Goal: Register for event/course

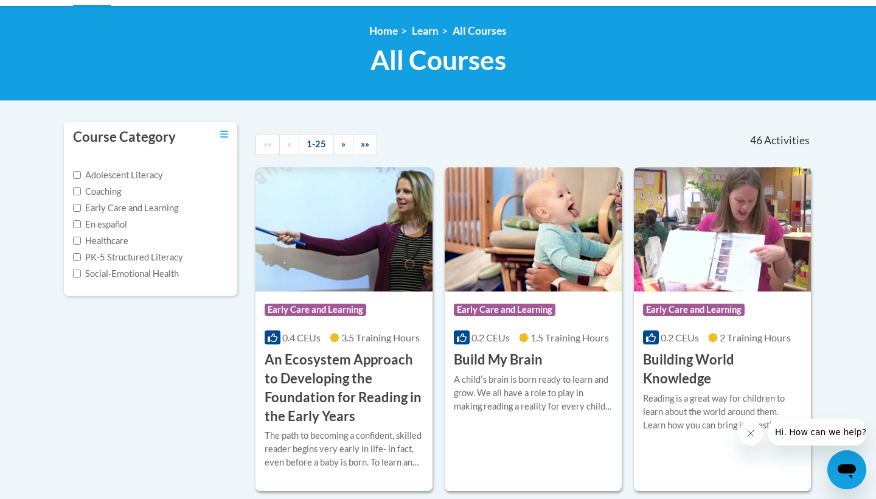
scroll to position [162, 0]
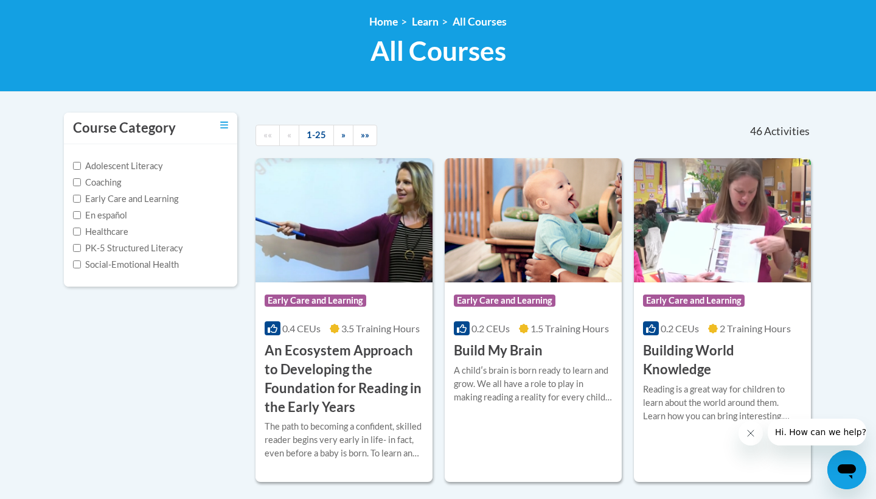
click at [325, 332] on div "0.4 CEUs 3.5 Training Hours" at bounding box center [344, 328] width 159 height 13
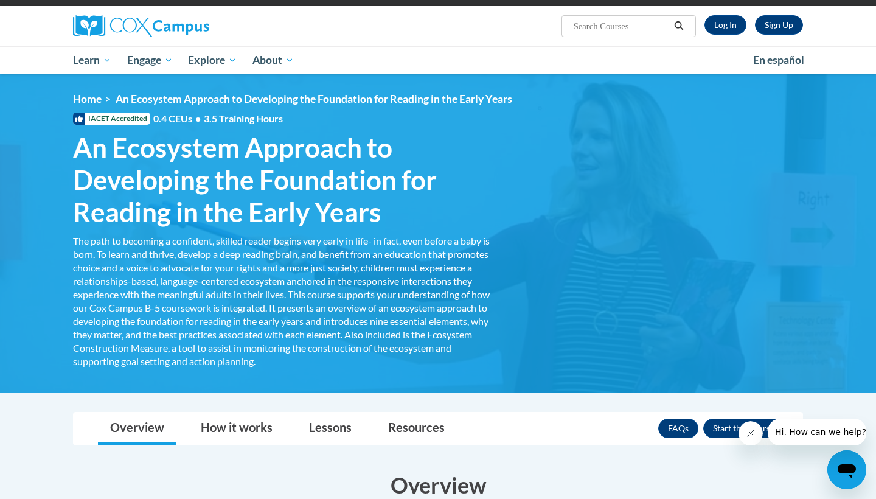
scroll to position [81, 0]
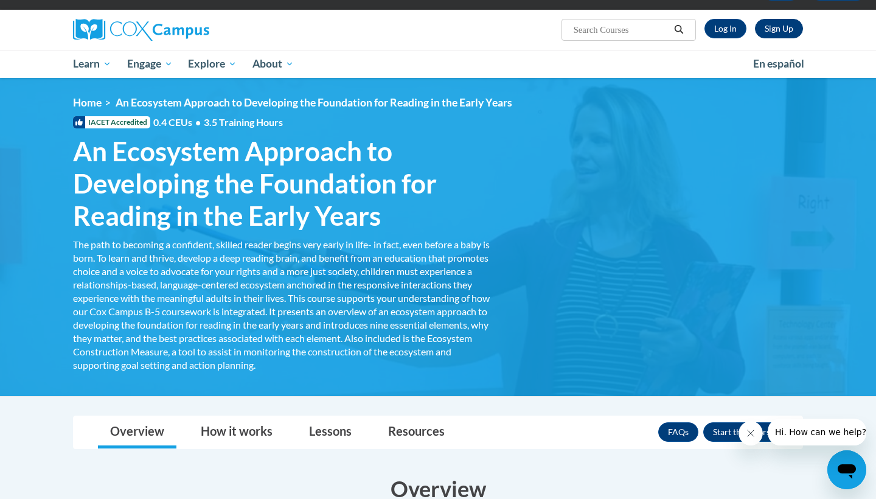
click at [772, 29] on link "Sign Up" at bounding box center [779, 28] width 48 height 19
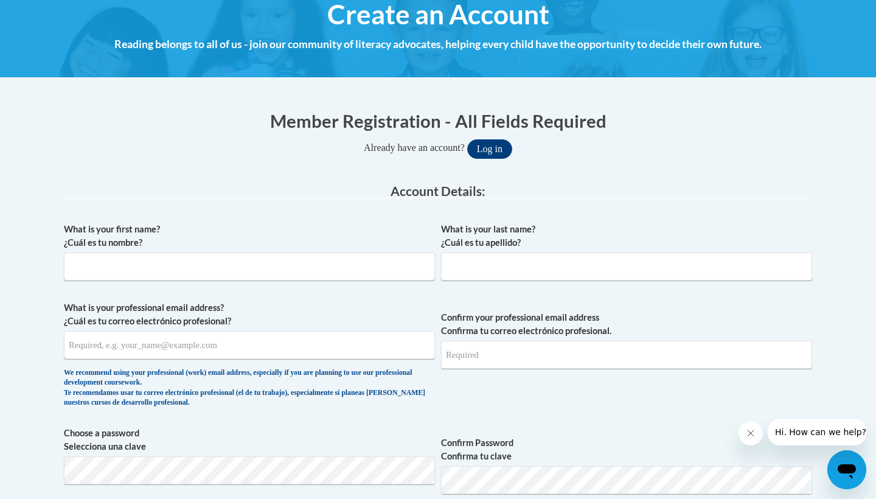
scroll to position [151, 0]
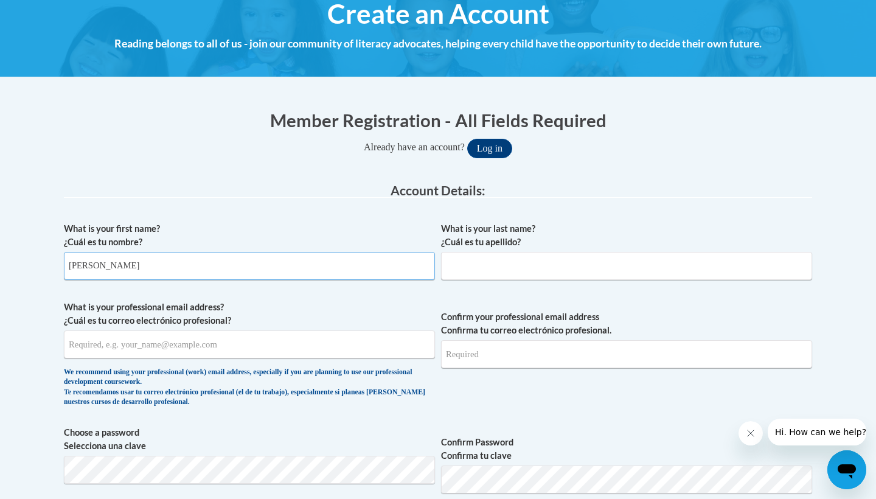
type input "Lizbeth"
type input "Castillo"
click at [309, 347] on input "What is your professional email address? ¿Cuál es tu correo electrónico profesi…" at bounding box center [249, 344] width 371 height 28
type input "lrcastillo@valdosta.edu"
click at [635, 347] on input "Confirm your professional email address Confirma tu correo electrónico profesio…" at bounding box center [626, 354] width 371 height 28
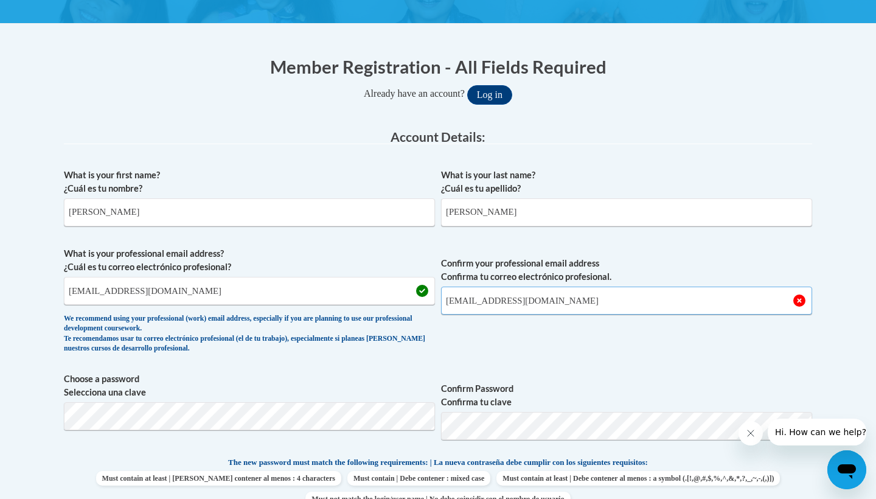
scroll to position [226, 0]
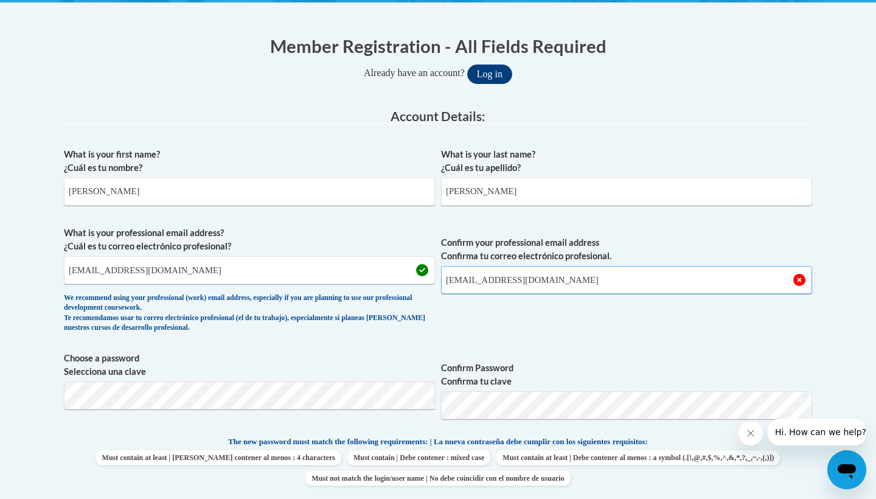
type input "lrcastillo@valdosta.edu"
click at [818, 353] on div "Member Registration - All Fields Required Already have an account? Log in Prefe…" at bounding box center [438, 495] width 766 height 949
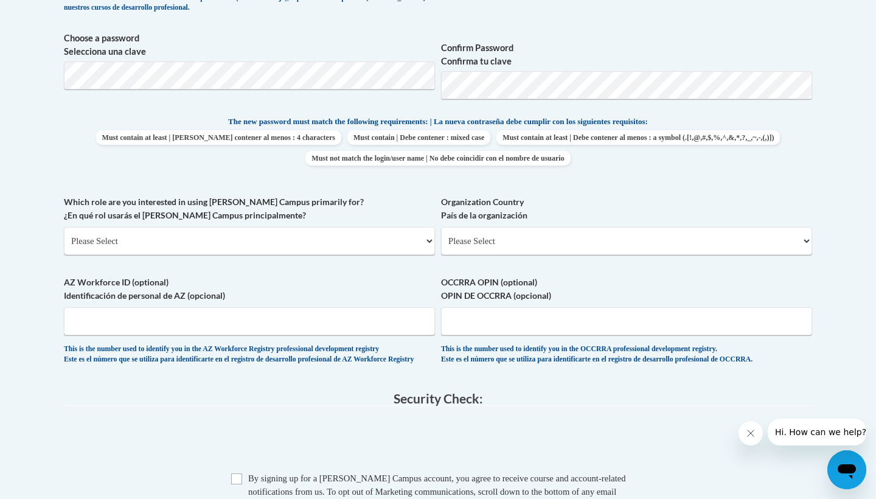
scroll to position [558, 0]
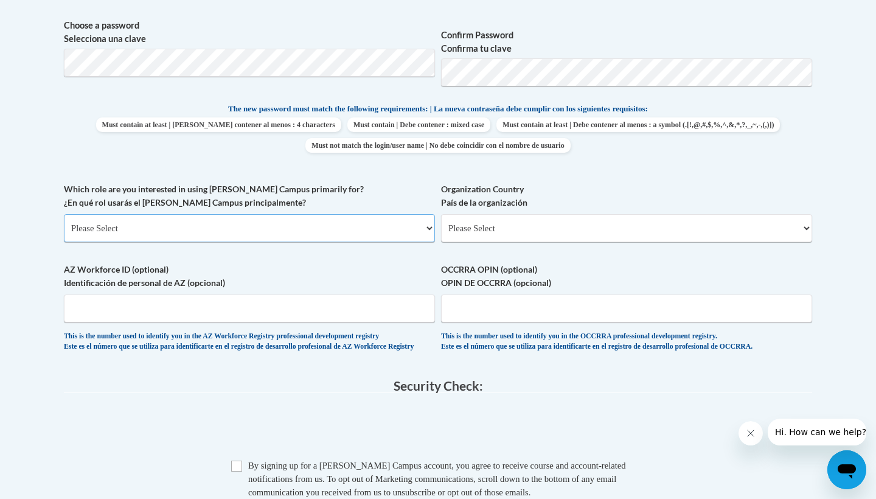
select select "5a18ea06-2b54-4451-96f2-d152daf9eac5"
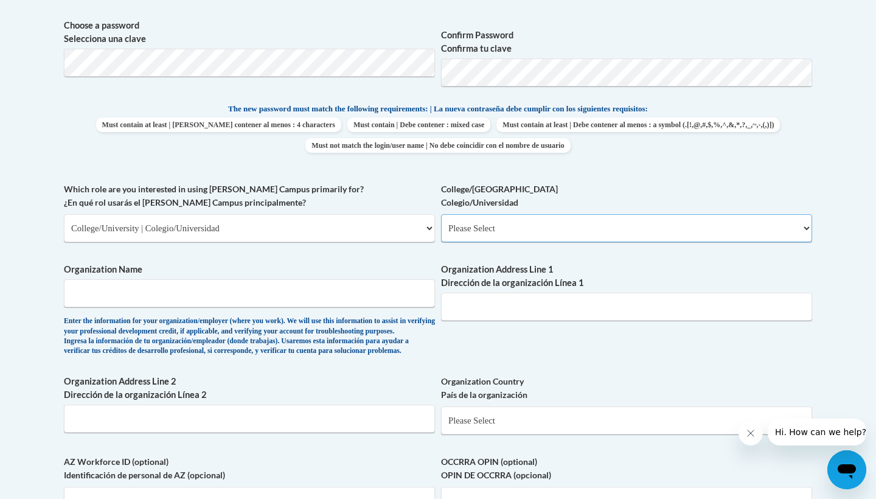
select select "99b32b07-cffc-426c-8bf6-0cd77760d84b"
click at [373, 291] on input "Organization Name" at bounding box center [249, 293] width 371 height 28
type input "Valdosta State"
click at [527, 298] on input "Organization Address Line 1 Dirección de la organización Línea 1" at bounding box center [626, 307] width 371 height 28
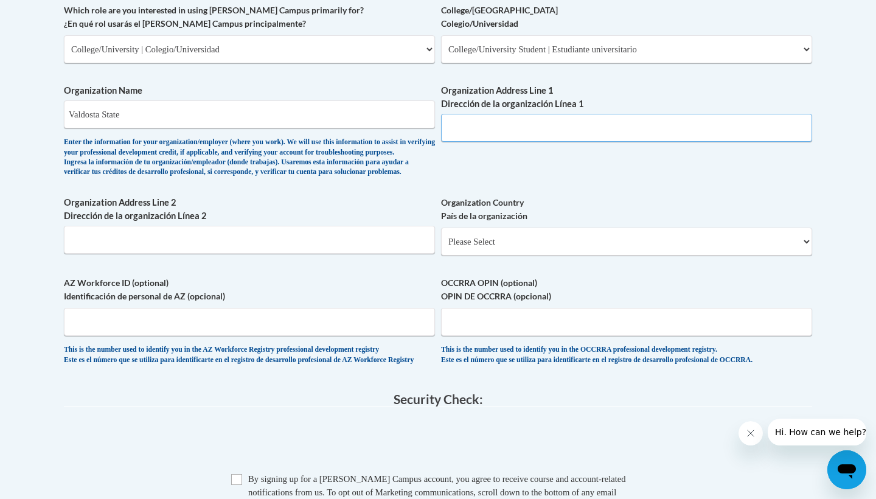
scroll to position [739, 0]
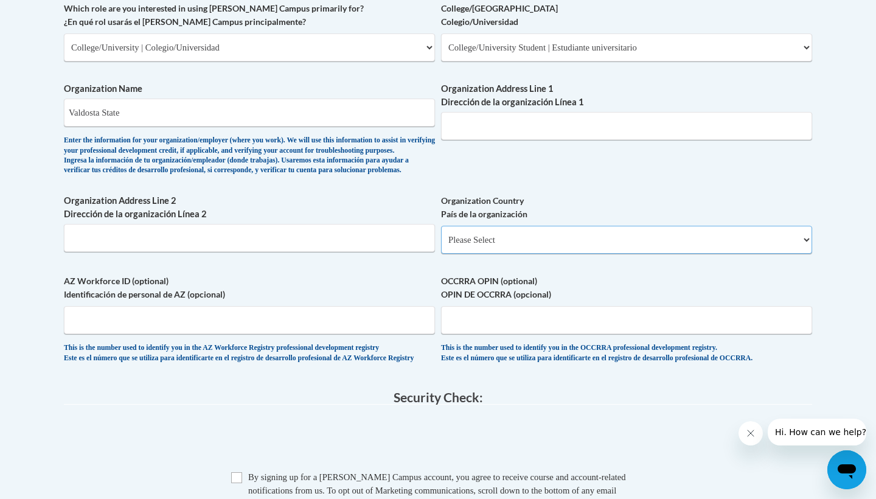
select select "ad49bcad-a171-4b2e-b99c-48b446064914"
select select
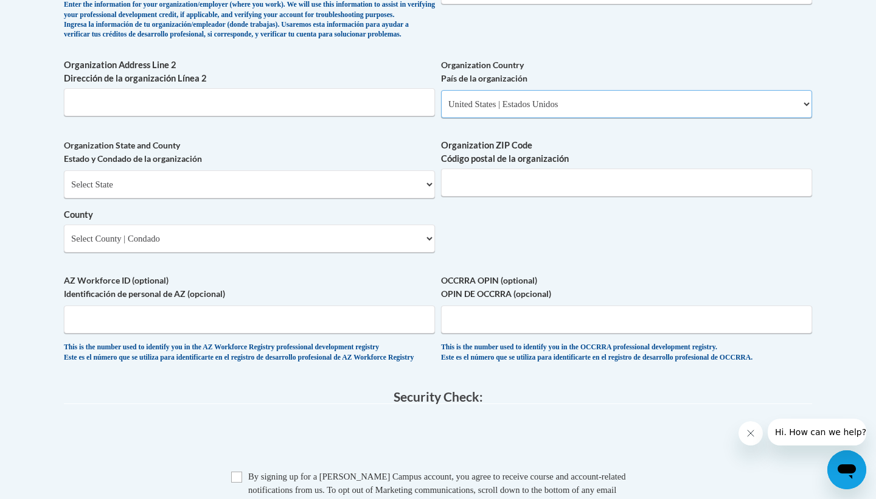
scroll to position [874, 0]
click at [330, 202] on div "Select State Alabama Alaska Arizona Arkansas California Colorado Connecticut De…" at bounding box center [249, 211] width 371 height 82
select select "Georgia"
click at [250, 246] on div "Organization State and County Estado y Condado de la organización Select State …" at bounding box center [249, 200] width 371 height 123
select select "Lowndes"
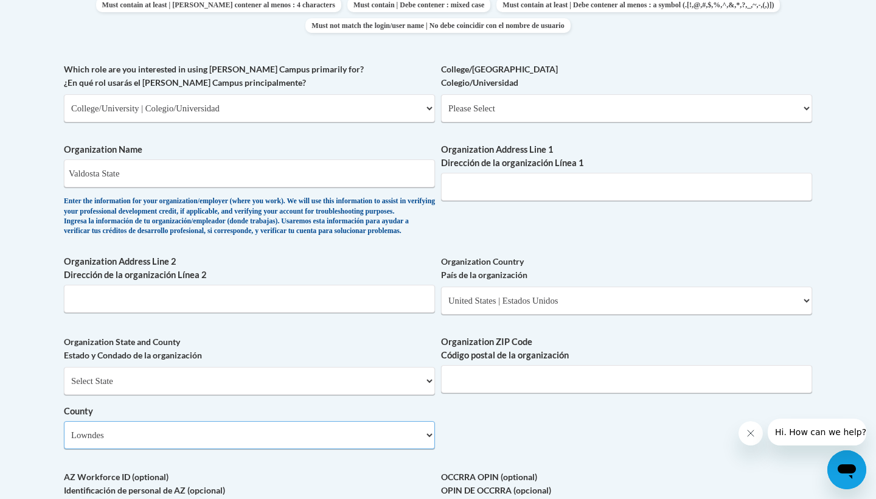
scroll to position [674, 0]
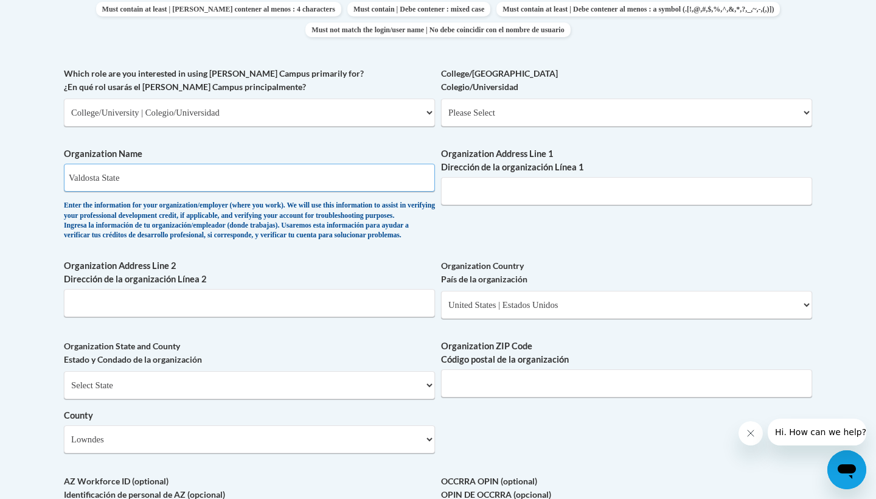
click at [347, 167] on input "Valdosta State" at bounding box center [249, 178] width 371 height 28
type input "Valdosta State University"
click at [568, 177] on input "Organization Address Line 1 Dirección de la organización Línea 1" at bounding box center [626, 191] width 371 height 28
type input "1500 N Patterson St"
click at [228, 309] on input "Organization Address Line 2 Dirección de la organización Línea 2" at bounding box center [249, 303] width 371 height 28
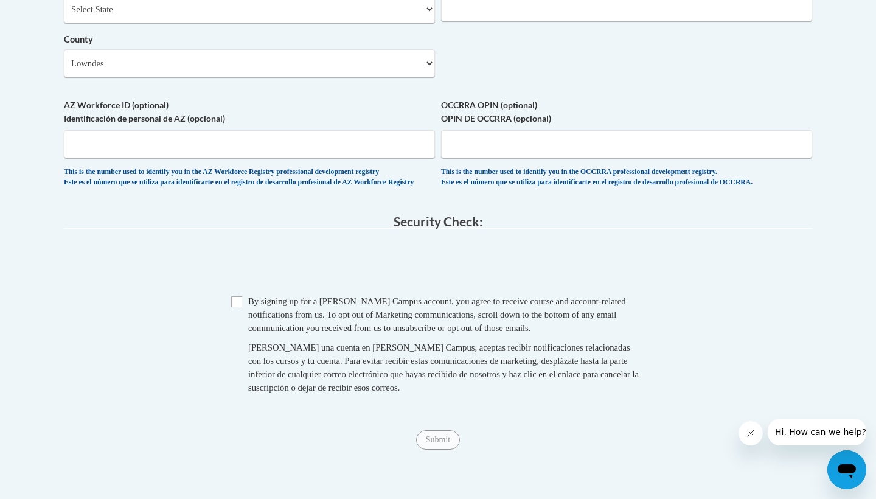
scroll to position [1056, 0]
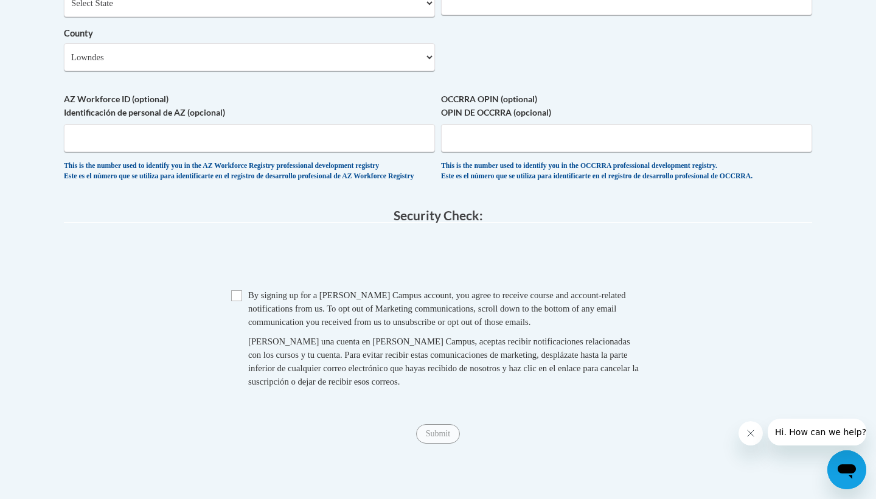
click at [242, 306] on span "Checkbox By signing up for a Cox Campus account, you agree to receive course an…" at bounding box center [438, 344] width 414 height 112
click at [241, 301] on input "Checkbox" at bounding box center [236, 295] width 11 height 11
click at [440, 443] on input "Submit" at bounding box center [438, 433] width 44 height 19
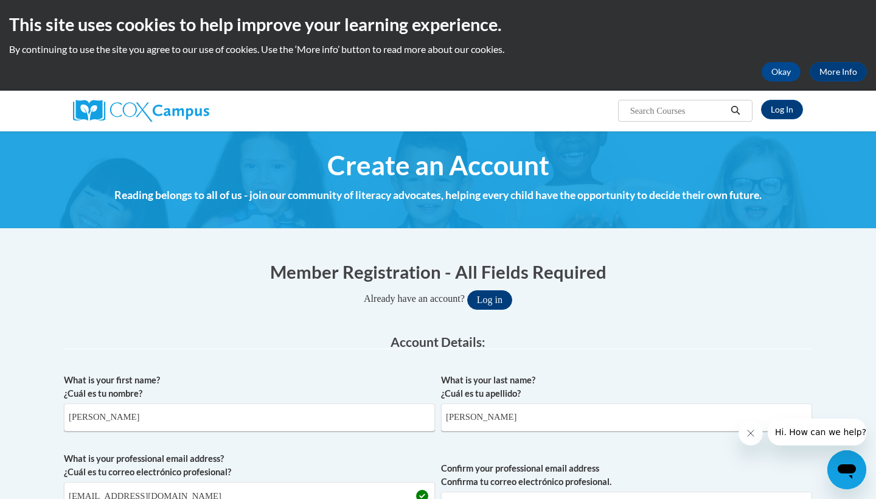
scroll to position [0, 0]
click at [778, 76] on button "Okay" at bounding box center [780, 71] width 39 height 19
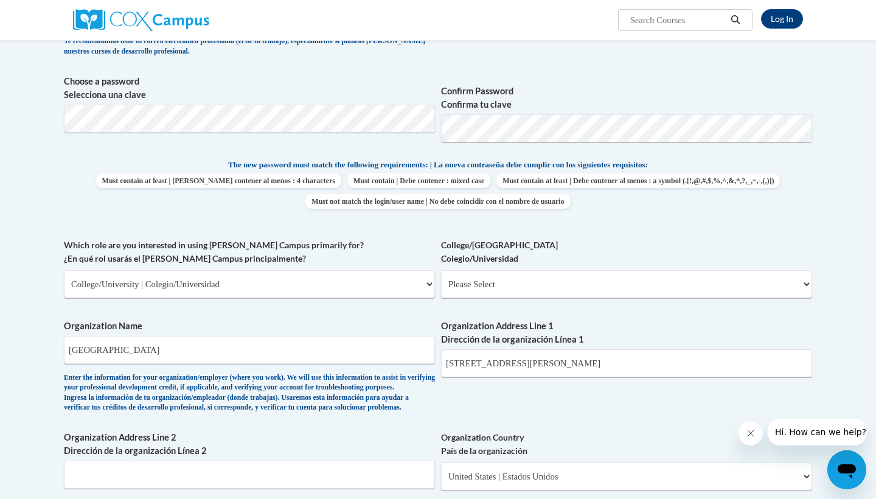
scroll to position [1003, 0]
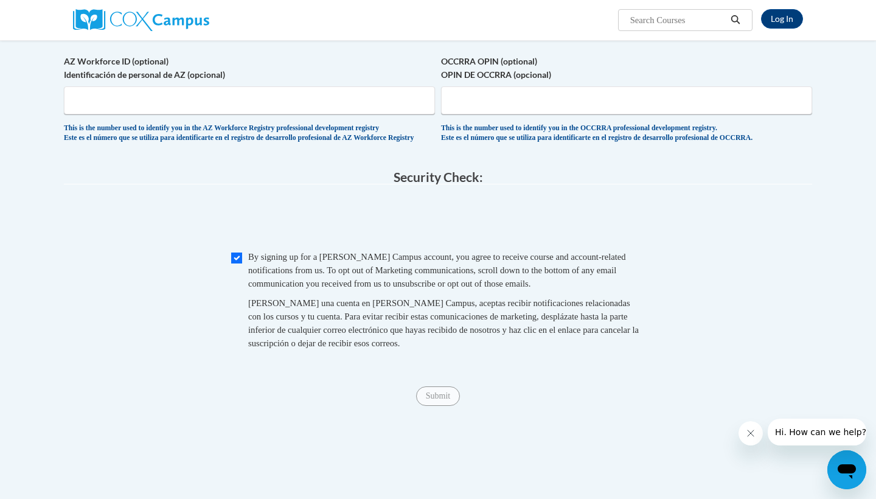
click at [240, 263] on input "Checkbox" at bounding box center [236, 257] width 11 height 11
checkbox input "true"
click at [435, 404] on input "Submit" at bounding box center [438, 395] width 44 height 19
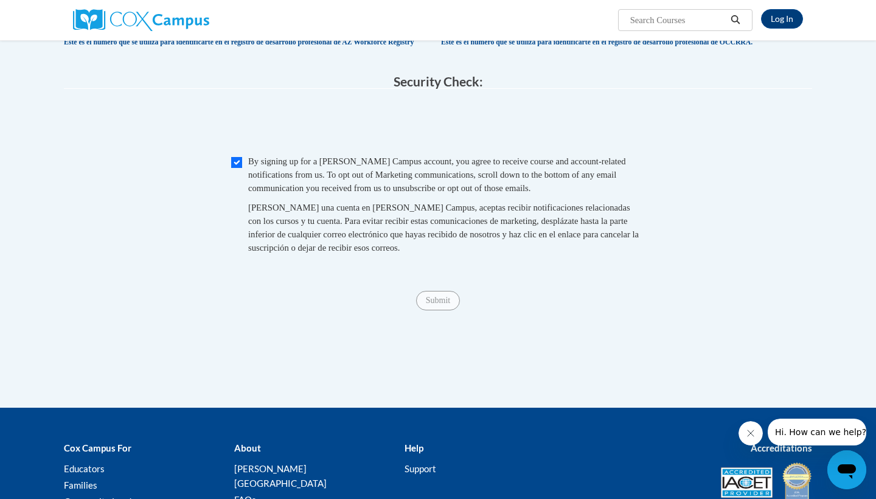
scroll to position [1103, 0]
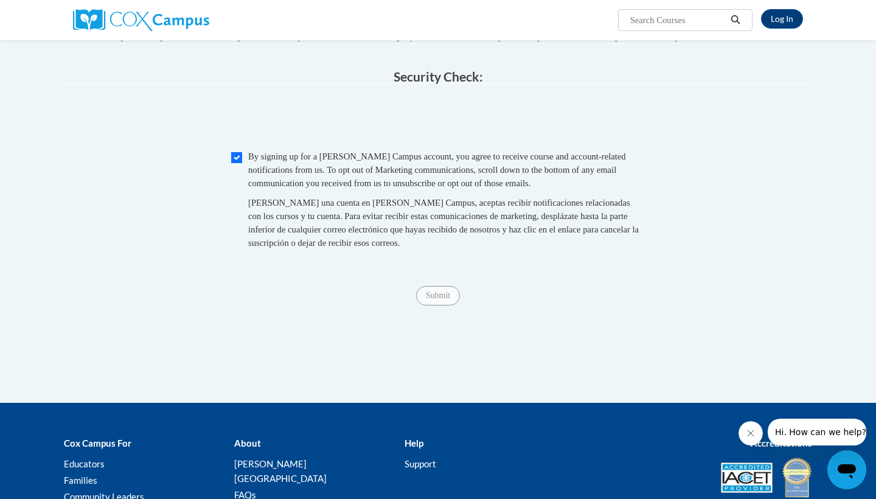
type input "31601"
click at [244, 166] on span "Checkbox By signing up for a Cox Campus account, you agree to receive course an…" at bounding box center [438, 206] width 414 height 112
click at [232, 163] on input "Checkbox" at bounding box center [236, 157] width 11 height 11
click at [430, 303] on input "Submit" at bounding box center [438, 295] width 44 height 19
click at [240, 163] on input "Checkbox" at bounding box center [236, 157] width 11 height 11
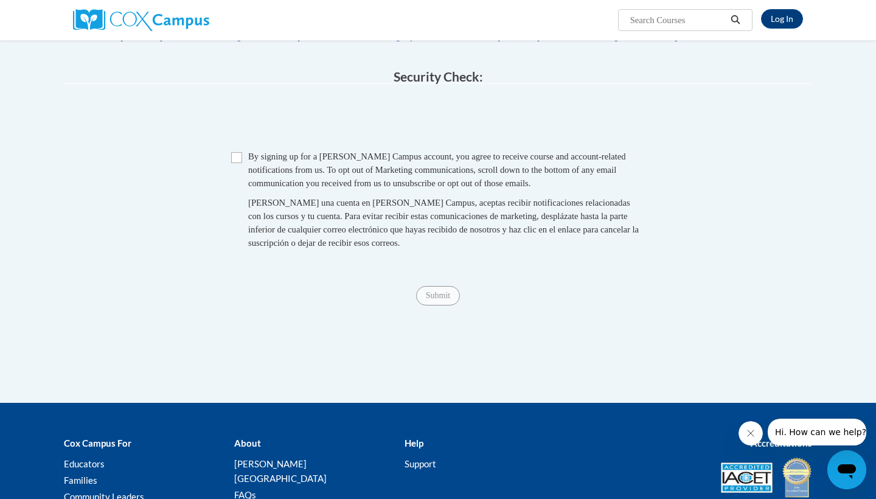
checkbox input "true"
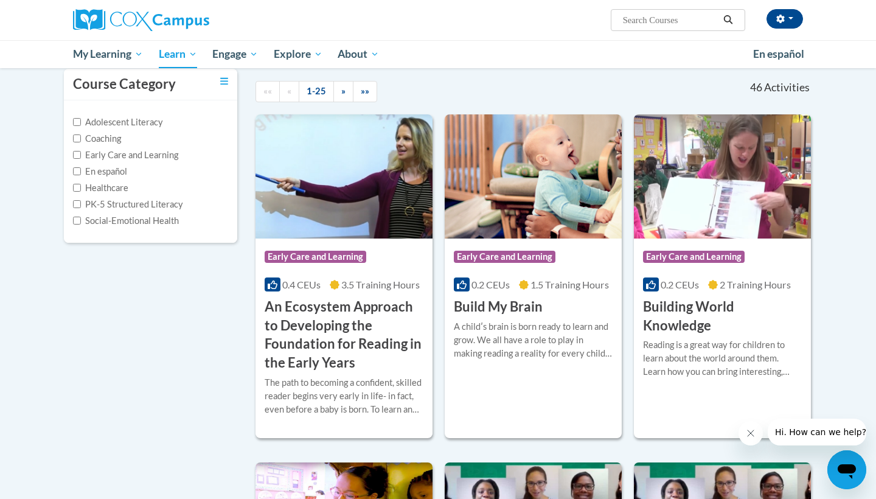
scroll to position [120, 0]
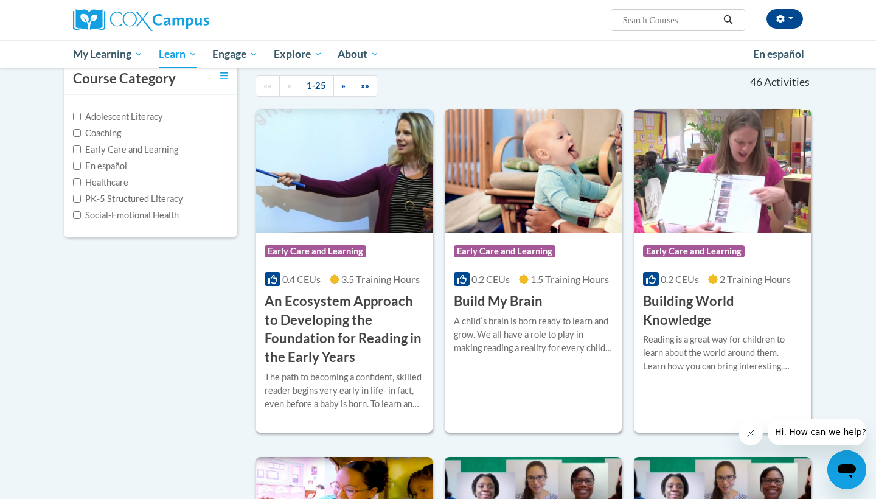
click at [315, 339] on h3 "An Ecosystem Approach to Developing the Foundation for Reading in the Early Yea…" at bounding box center [344, 329] width 159 height 75
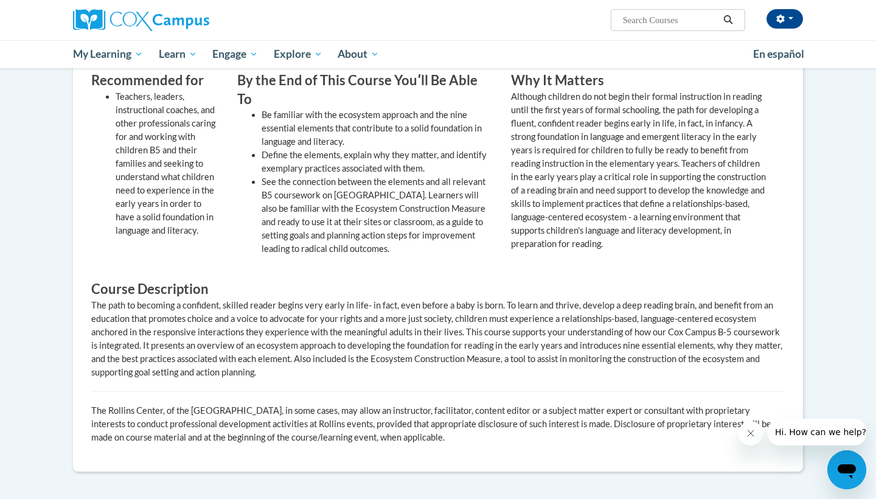
scroll to position [246, 0]
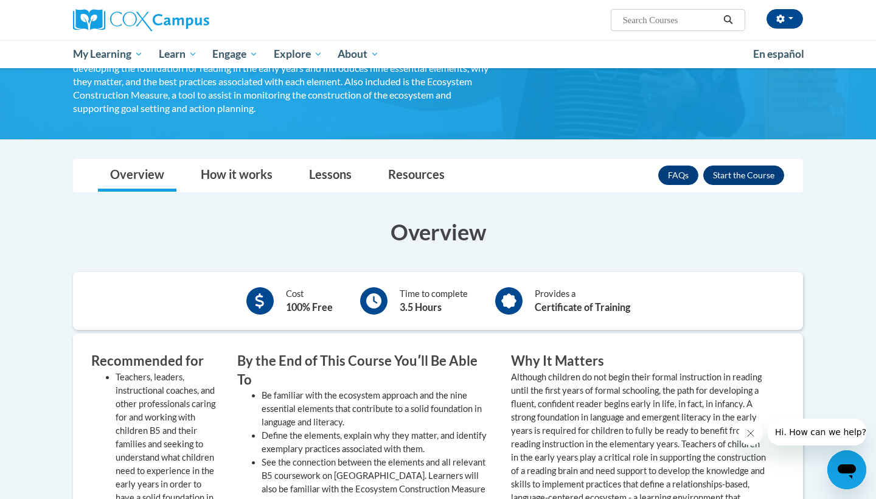
click at [743, 170] on button "Enroll" at bounding box center [743, 174] width 81 height 19
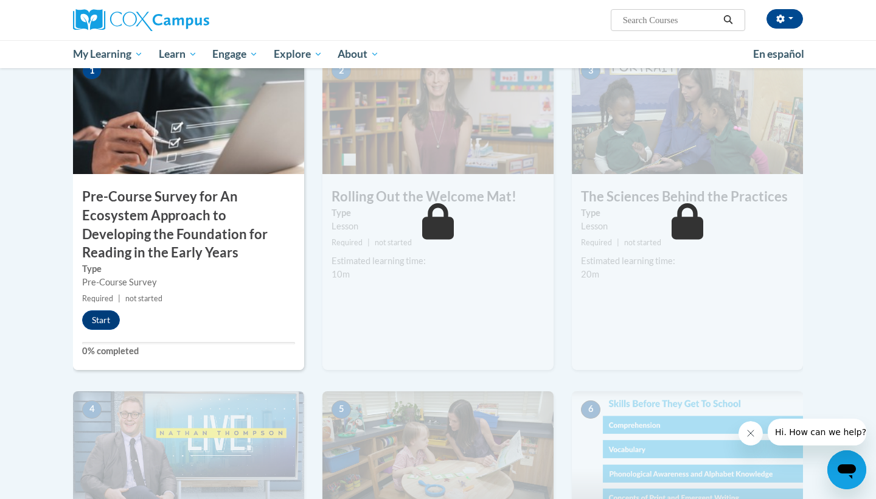
scroll to position [294, 0]
click at [105, 315] on button "Start" at bounding box center [101, 319] width 38 height 19
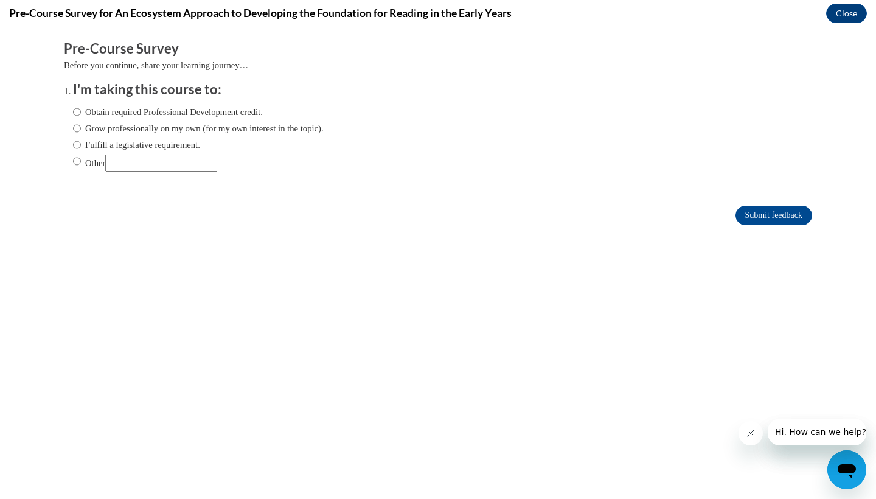
scroll to position [0, 0]
click at [107, 110] on label "Obtain required Professional Development credit." at bounding box center [168, 111] width 190 height 13
click at [81, 110] on input "Obtain required Professional Development credit." at bounding box center [77, 111] width 8 height 13
radio input "true"
click at [764, 217] on input "Submit feedback" at bounding box center [773, 215] width 77 height 19
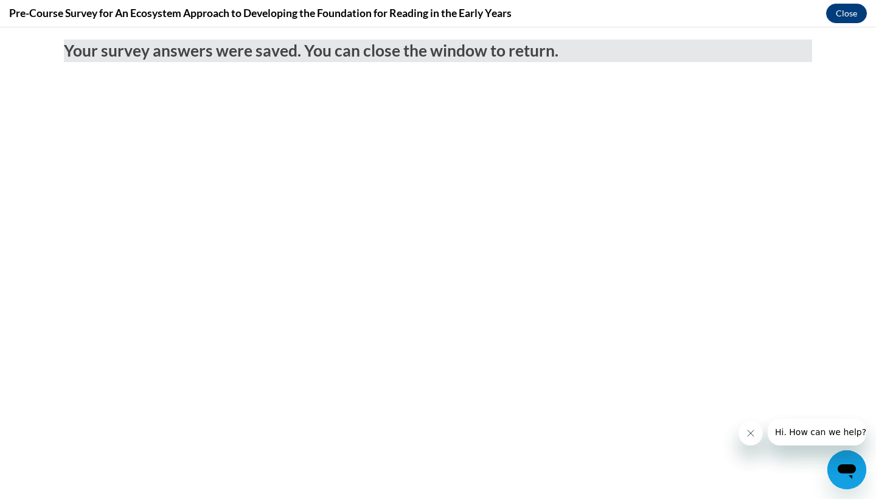
click at [848, 13] on button "Close" at bounding box center [846, 13] width 41 height 19
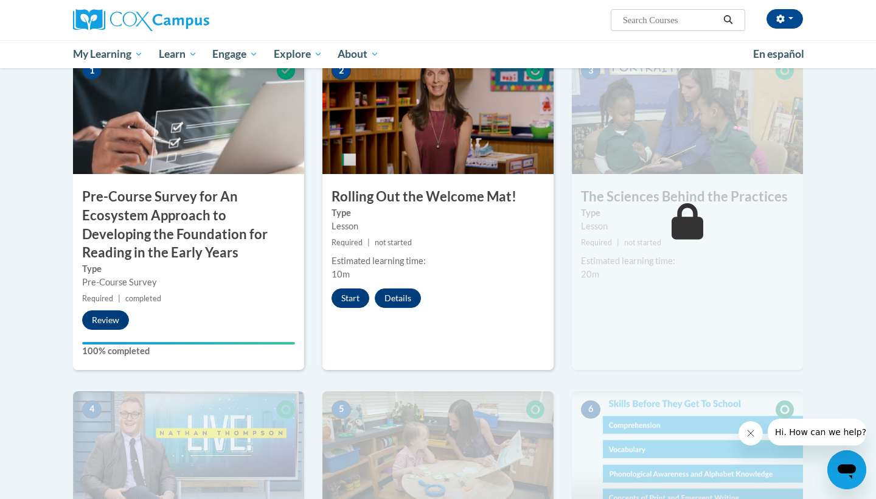
click at [359, 293] on button "Start" at bounding box center [350, 297] width 38 height 19
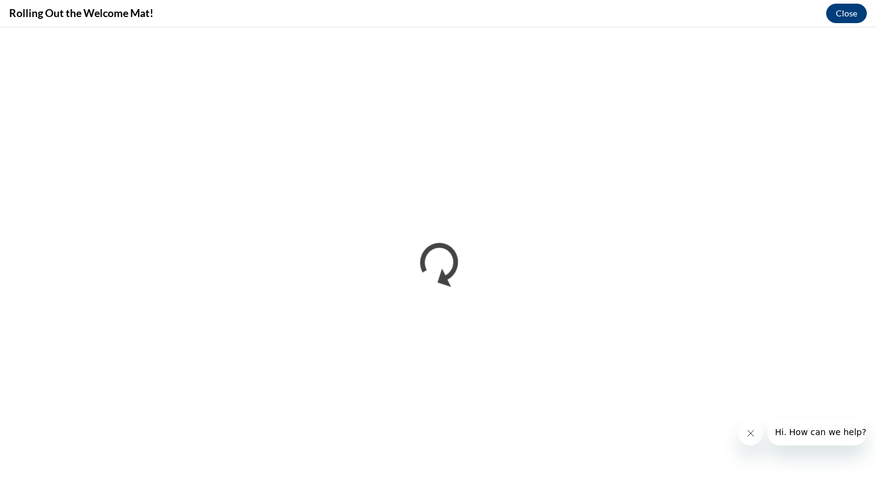
click at [848, 13] on button "Close" at bounding box center [846, 13] width 41 height 19
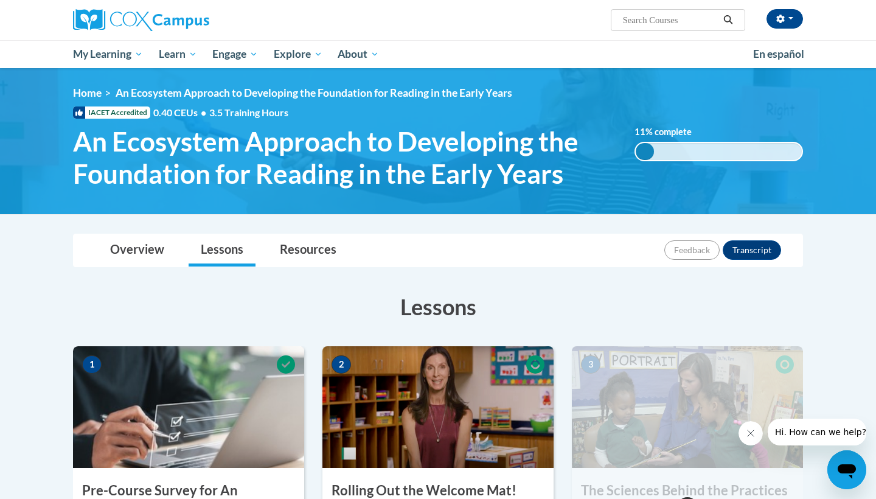
click at [643, 23] on input "Search..." at bounding box center [669, 20] width 97 height 15
type input "oral language"
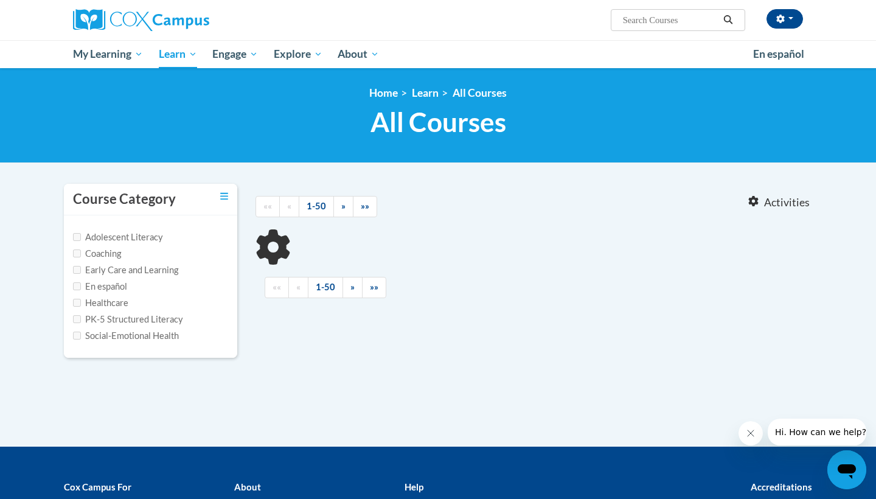
type input "oral language"
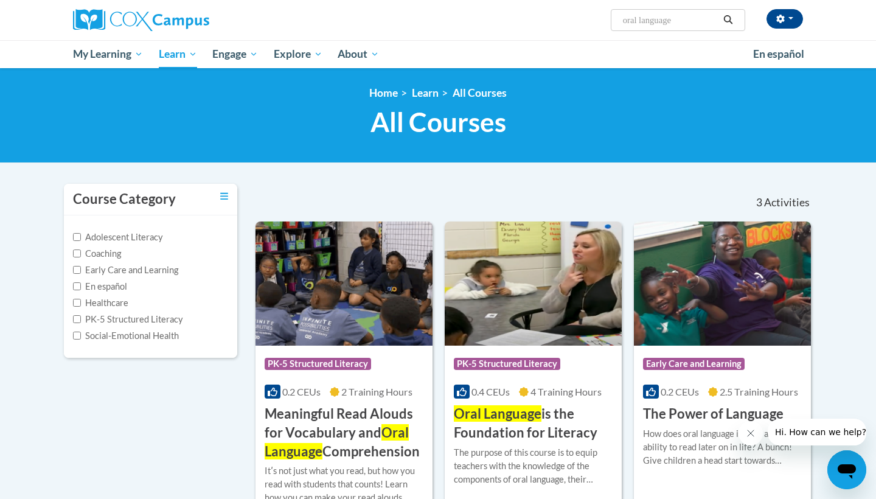
click at [513, 428] on h3 "Oral Language is the Foundation for Literacy" at bounding box center [533, 423] width 159 height 38
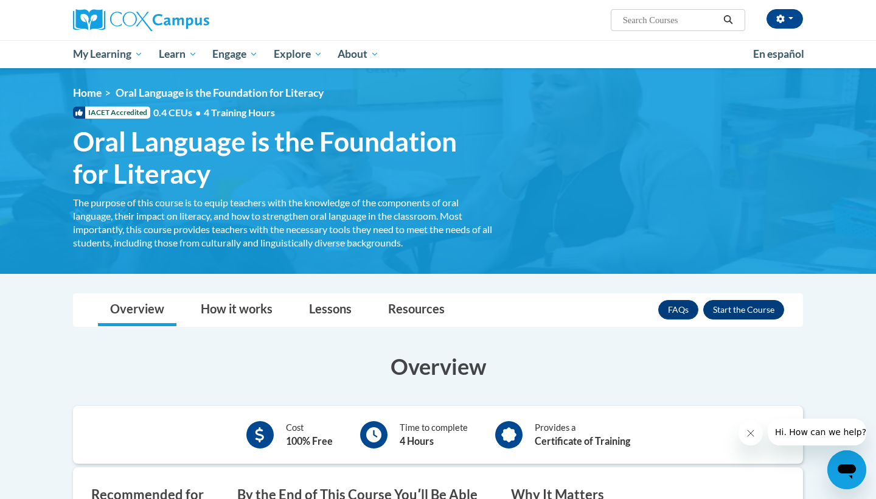
click at [741, 308] on button "Enroll" at bounding box center [743, 309] width 81 height 19
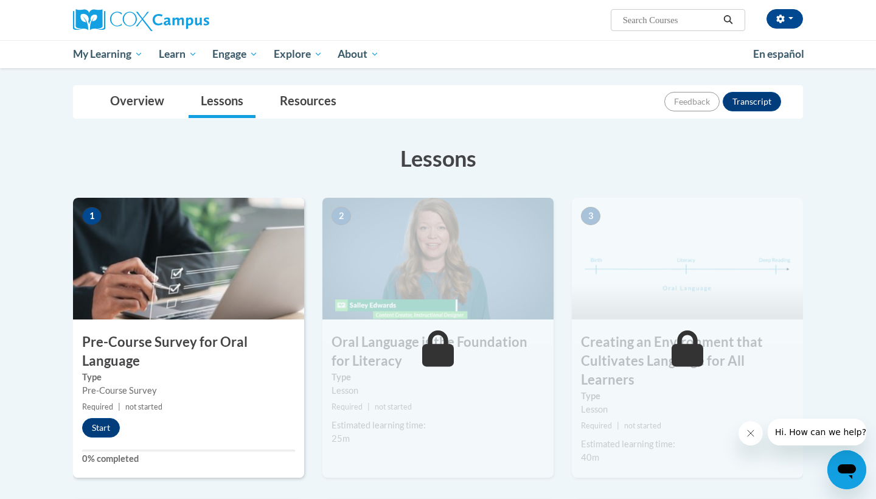
scroll to position [237, 0]
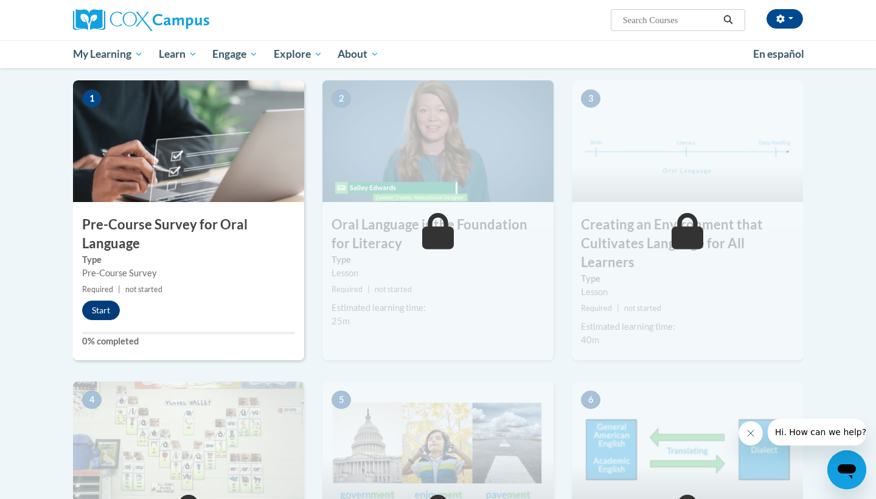
click at [97, 308] on button "Start" at bounding box center [101, 309] width 38 height 19
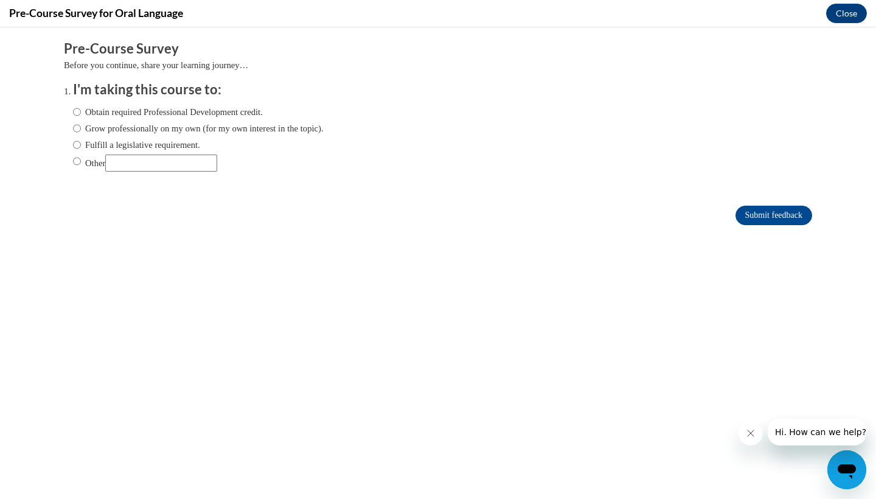
scroll to position [0, 0]
click at [241, 113] on label "Obtain required Professional Development credit." at bounding box center [168, 111] width 190 height 13
click at [81, 113] on input "Obtain required Professional Development credit." at bounding box center [77, 111] width 8 height 13
radio input "true"
click at [786, 211] on input "Submit feedback" at bounding box center [773, 215] width 77 height 19
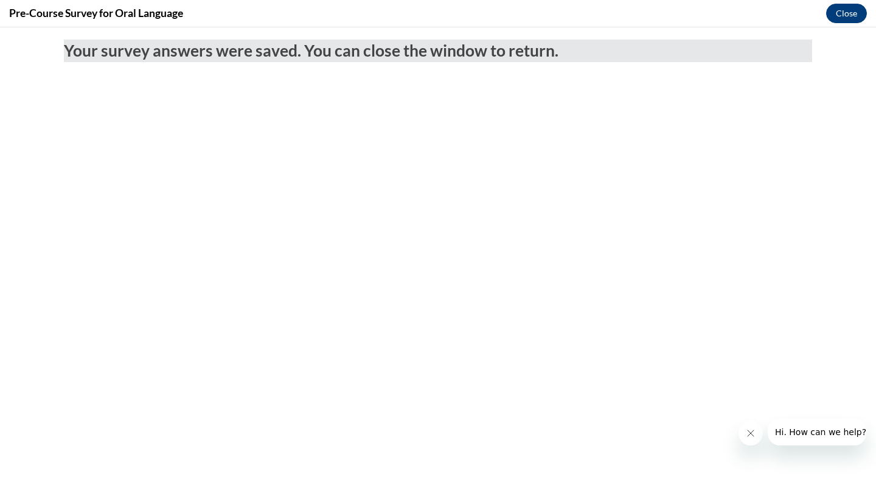
click at [851, 13] on button "Close" at bounding box center [846, 13] width 41 height 19
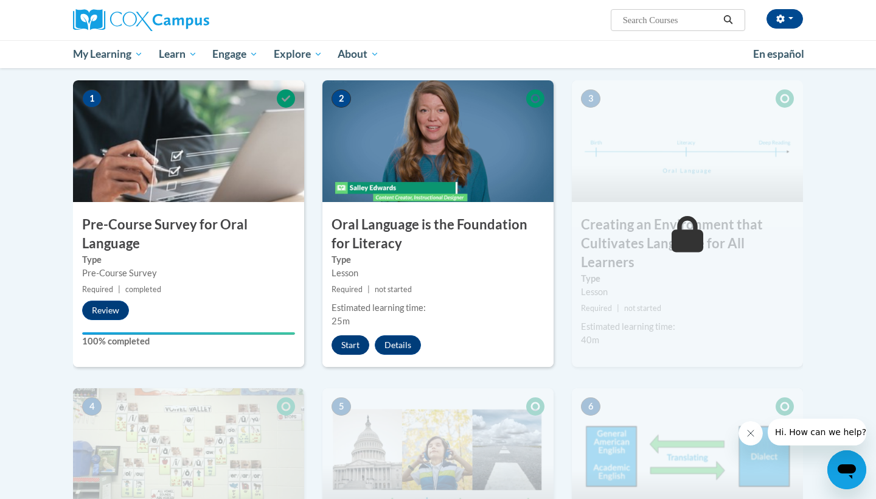
click at [343, 341] on button "Start" at bounding box center [350, 344] width 38 height 19
